Goal: Task Accomplishment & Management: Use online tool/utility

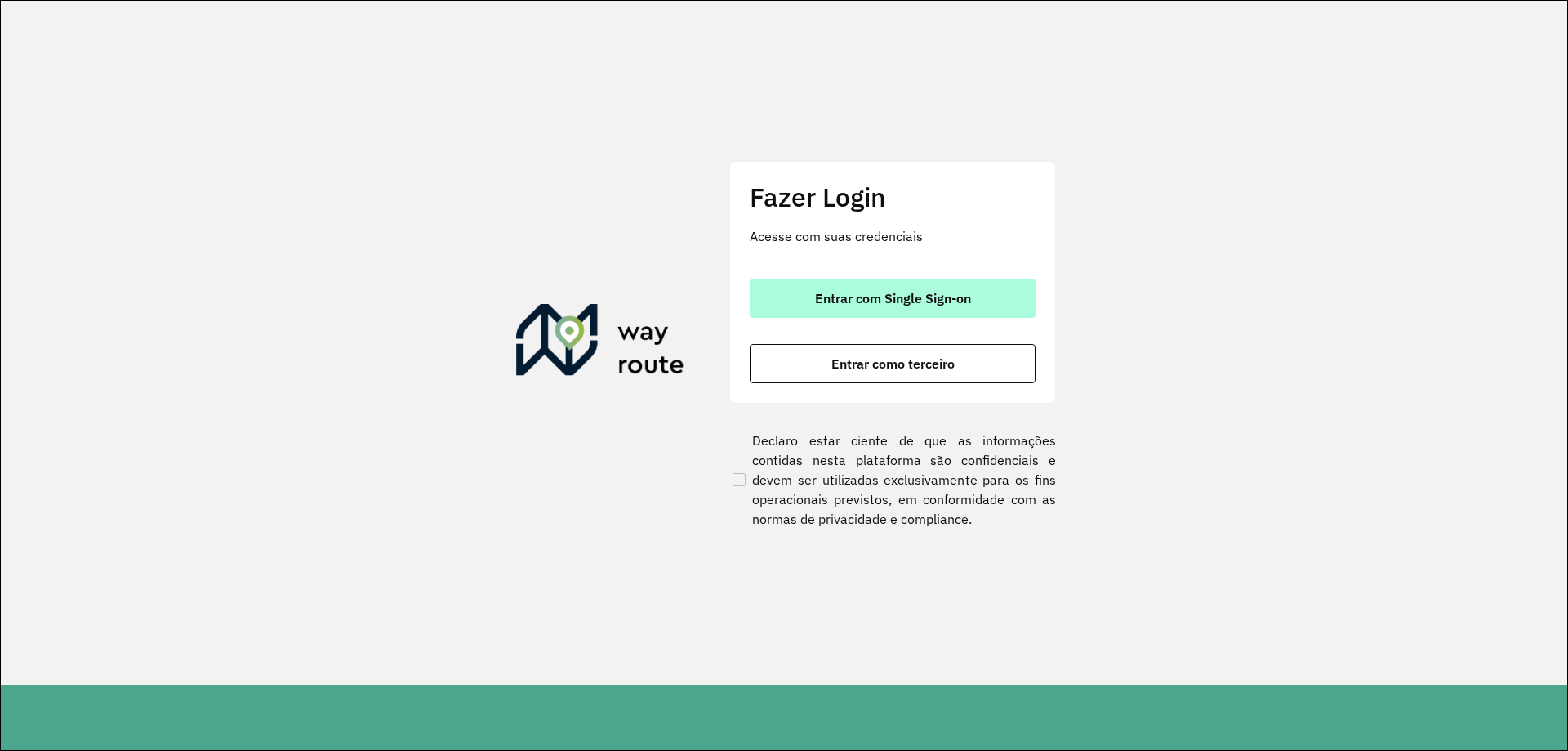
click at [929, 297] on span "Entrar com Single Sign-on" at bounding box center [893, 299] width 156 height 13
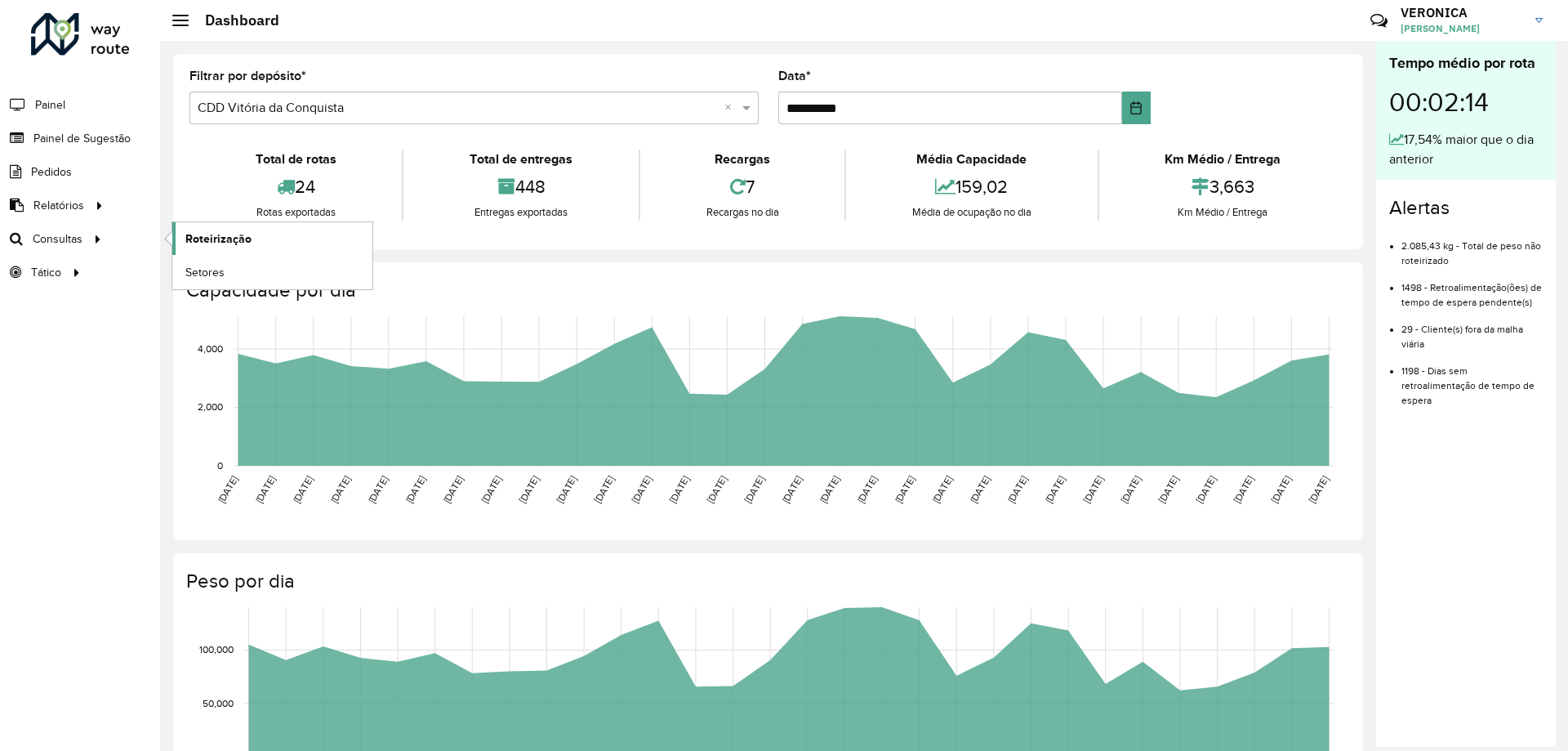
click at [219, 243] on span "Roteirização" at bounding box center [218, 238] width 66 height 17
